Goal: Task Accomplishment & Management: Use online tool/utility

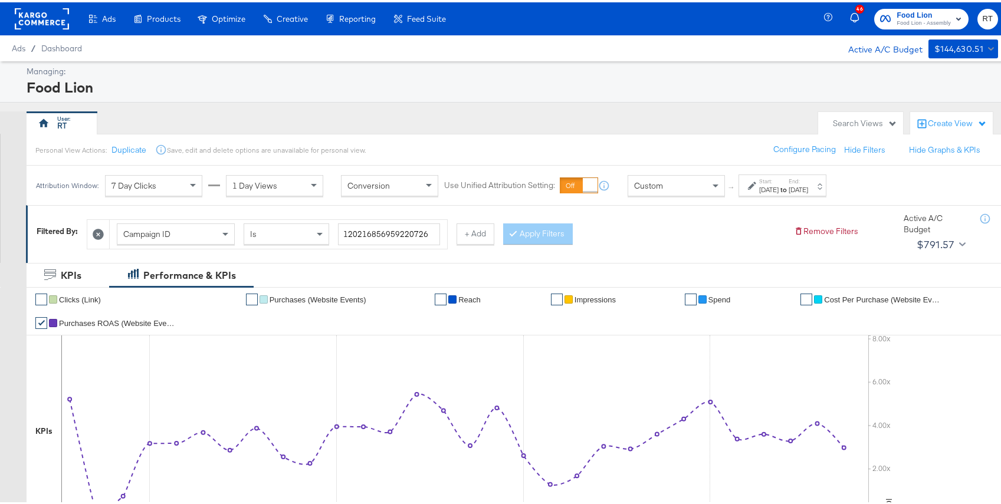
click at [144, 76] on div "Food Lion" at bounding box center [511, 85] width 968 height 20
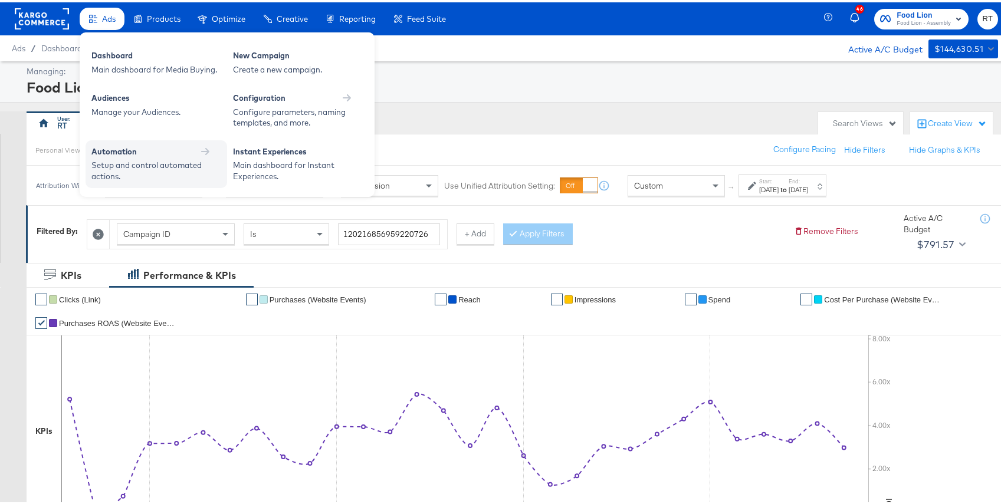
click at [169, 151] on div "Automation" at bounding box center [156, 149] width 130 height 11
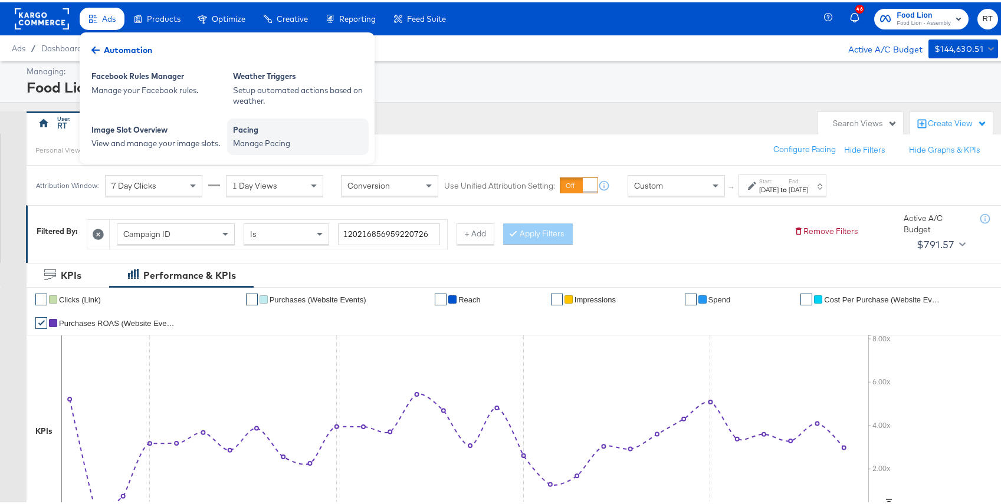
click at [281, 144] on div "Manage Pacing" at bounding box center [298, 141] width 130 height 11
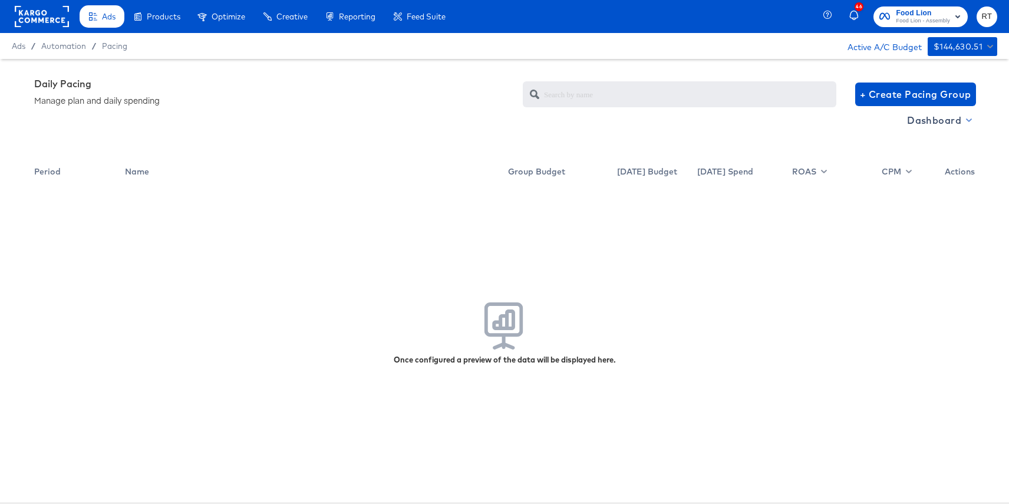
click at [928, 115] on span "Dashboard" at bounding box center [938, 120] width 63 height 17
click at [917, 168] on div "Budget Manager" at bounding box center [940, 163] width 82 height 12
radio input "false"
radio input "true"
click at [24, 14] on rect at bounding box center [42, 16] width 54 height 21
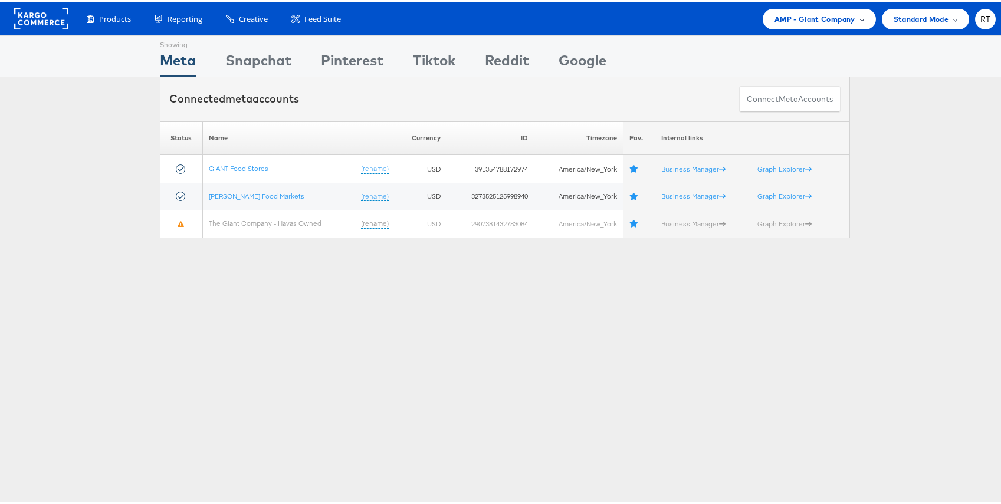
click at [831, 17] on span "AMP - Giant Company" at bounding box center [814, 17] width 81 height 12
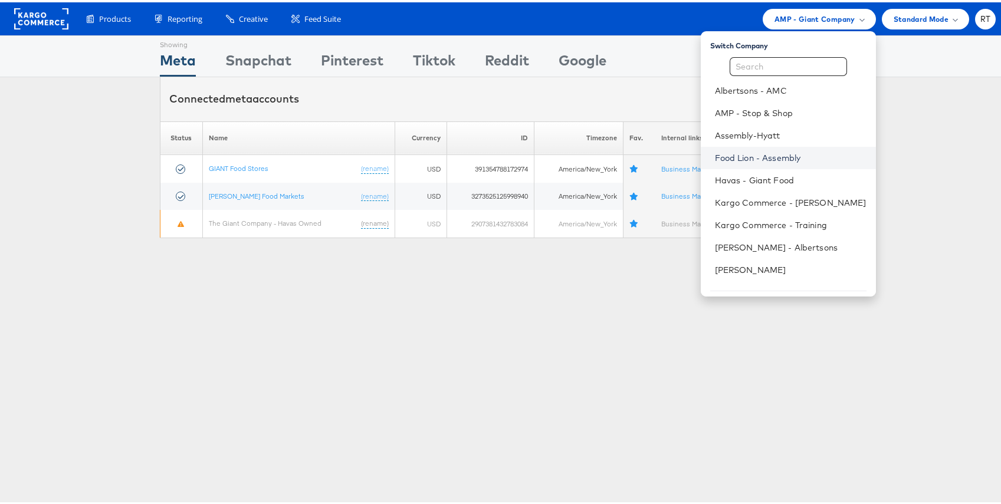
click at [784, 154] on link "Food Lion - Assembly" at bounding box center [791, 156] width 152 height 12
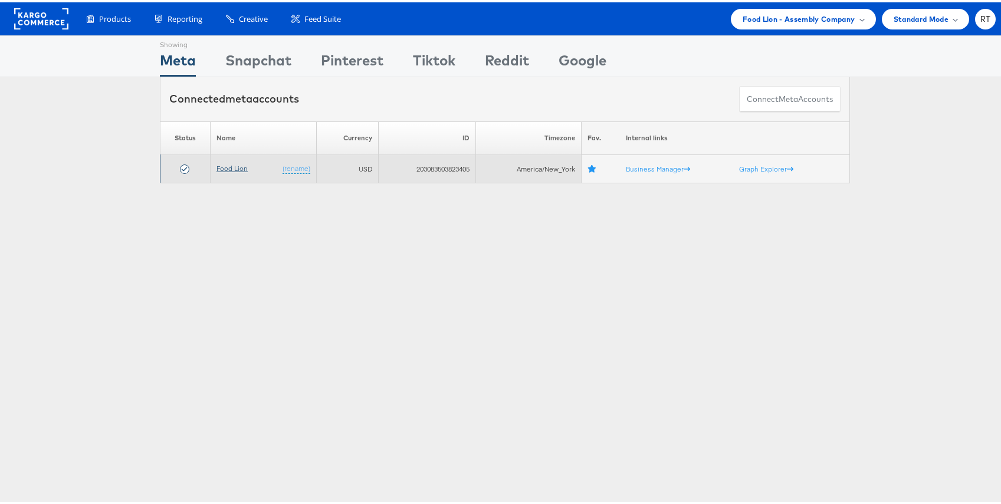
click at [226, 167] on link "Food Lion" at bounding box center [231, 166] width 31 height 9
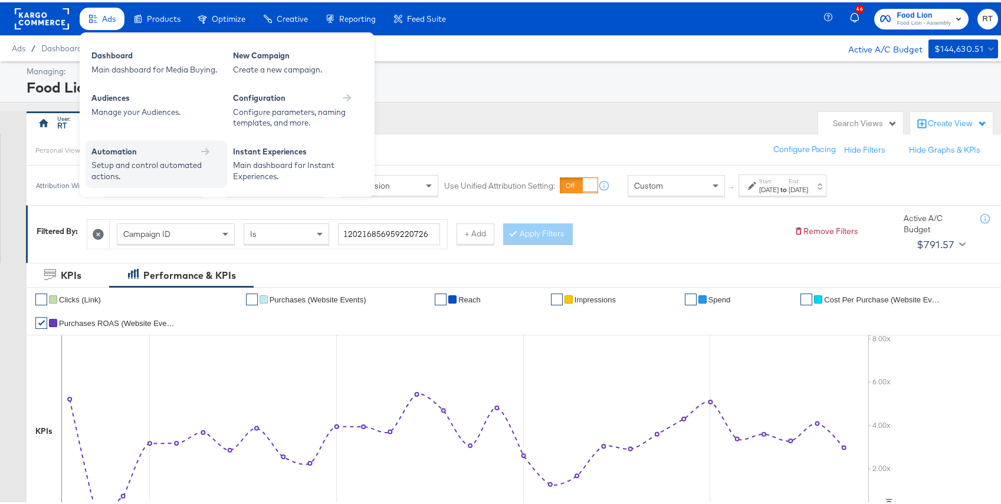
click at [126, 164] on div "Setup and control automated actions." at bounding box center [150, 168] width 118 height 22
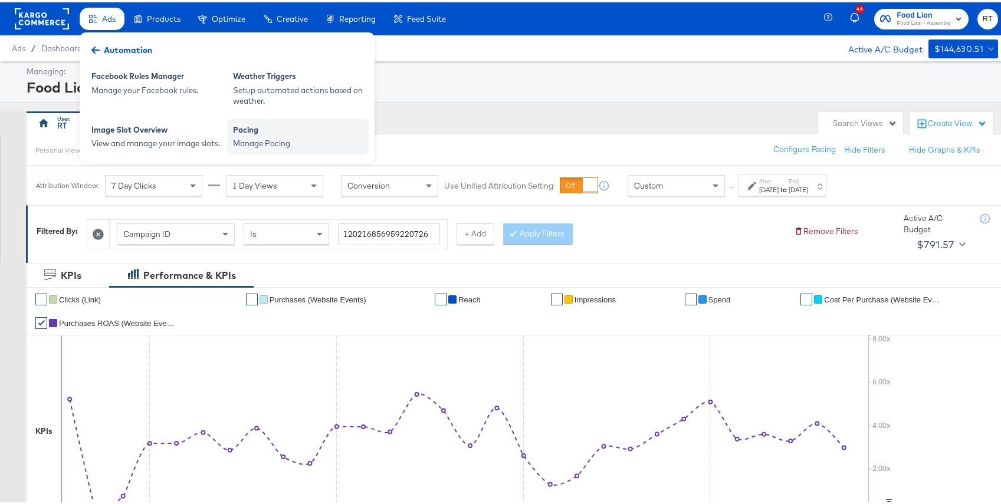
click at [265, 149] on div "Pacing Manage Pacing" at bounding box center [298, 134] width 142 height 37
click at [121, 133] on div "Image Slot Overview" at bounding box center [156, 129] width 130 height 14
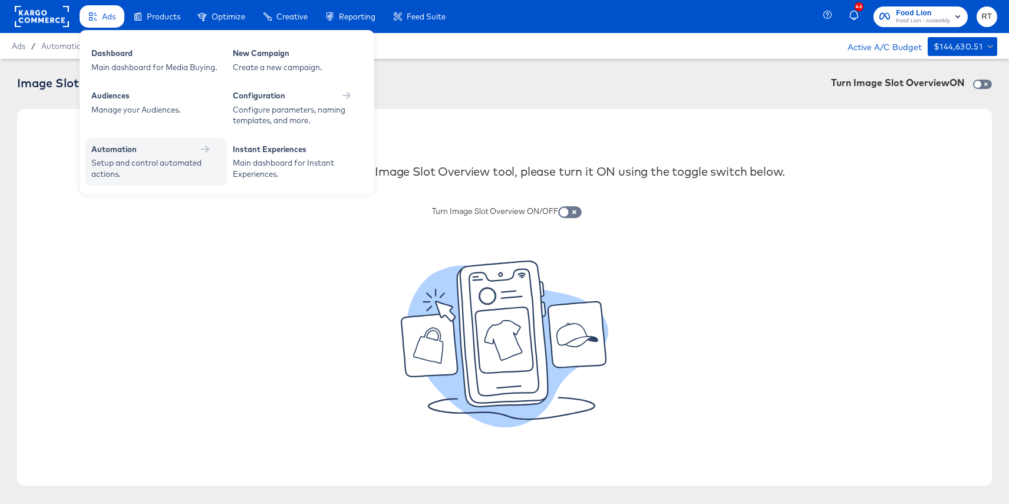
click at [135, 164] on div "Setup and control automated actions." at bounding box center [150, 168] width 118 height 22
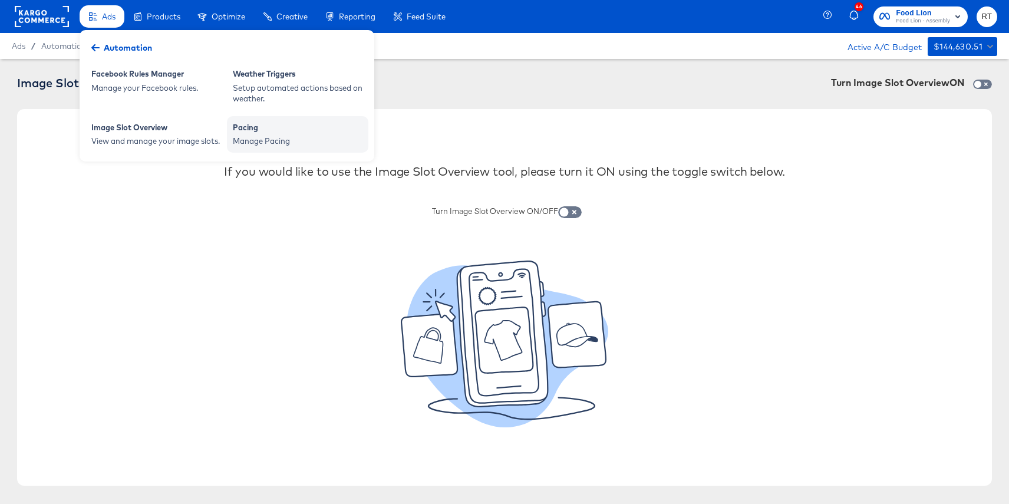
click at [277, 141] on div "Manage Pacing" at bounding box center [298, 141] width 130 height 11
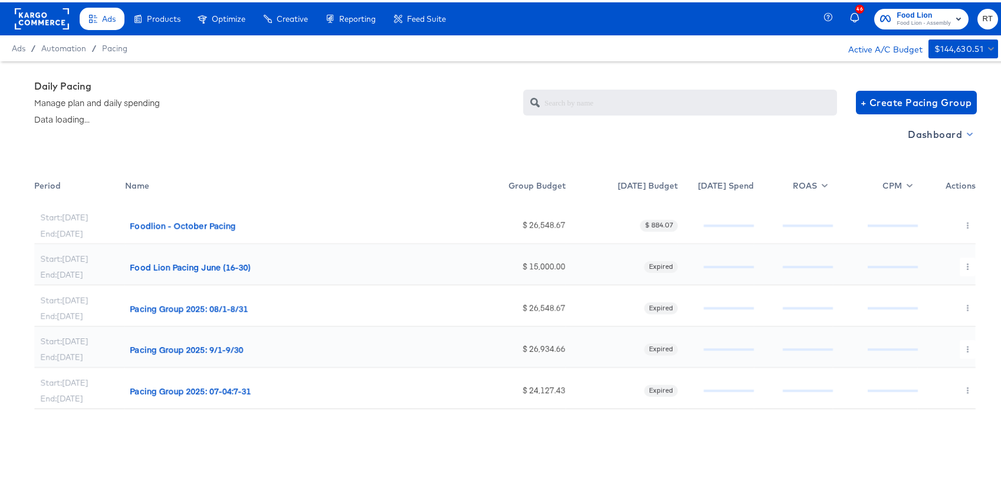
click at [938, 130] on span "Dashboard" at bounding box center [938, 132] width 63 height 17
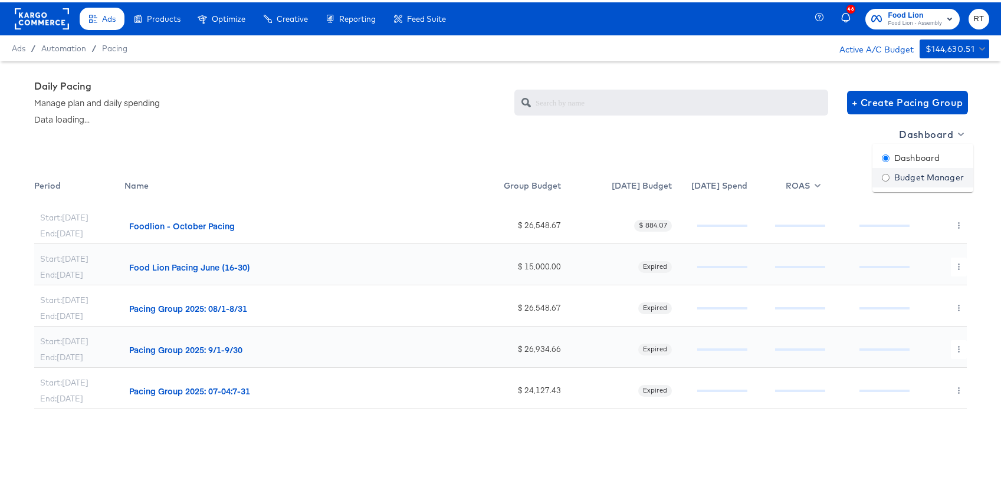
click at [904, 178] on div "Budget Manager" at bounding box center [922, 175] width 82 height 12
radio input "false"
radio input "true"
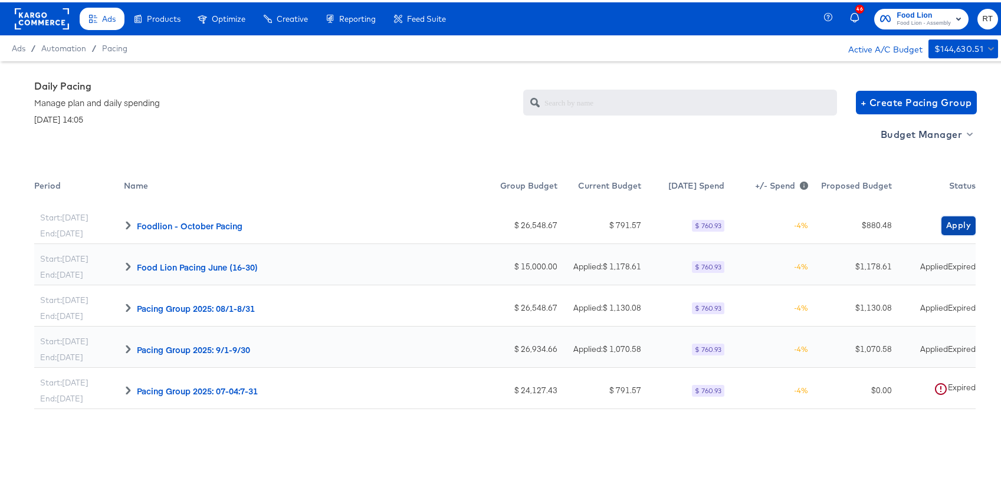
click at [946, 220] on span "Apply" at bounding box center [958, 223] width 25 height 15
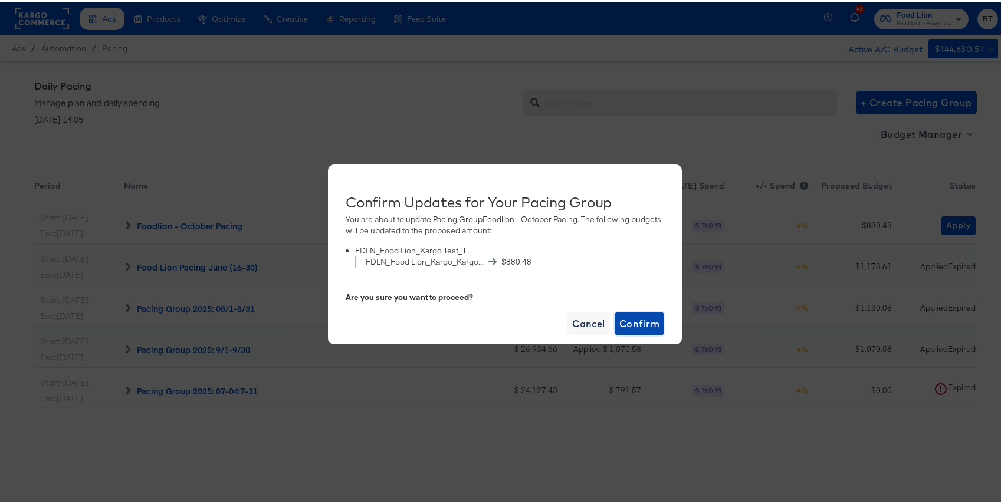
click at [638, 320] on span "Confirm" at bounding box center [639, 321] width 40 height 17
